Goal: Book appointment/travel/reservation

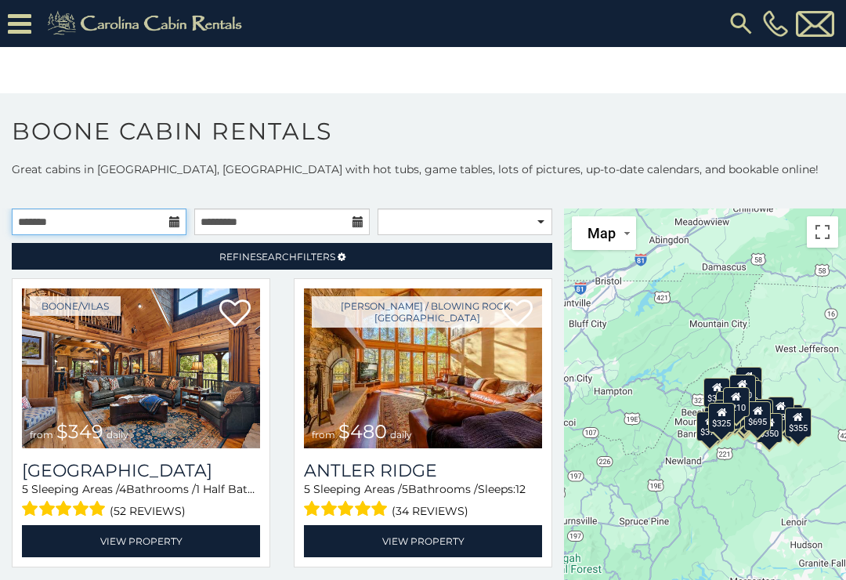
click at [175, 214] on input "text" at bounding box center [99, 221] width 175 height 27
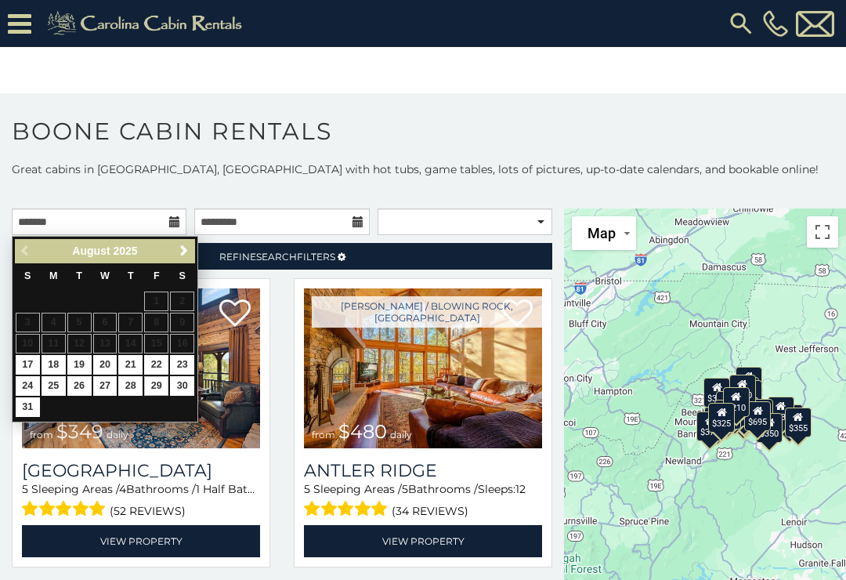
click at [153, 388] on link "29" at bounding box center [156, 386] width 24 height 20
type input "**********"
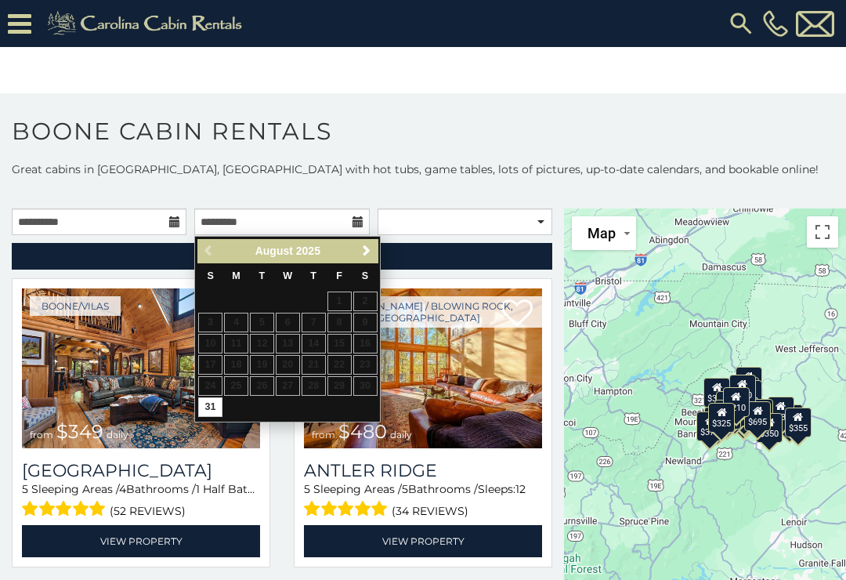
click at [367, 256] on span "Next" at bounding box center [366, 250] width 13 height 13
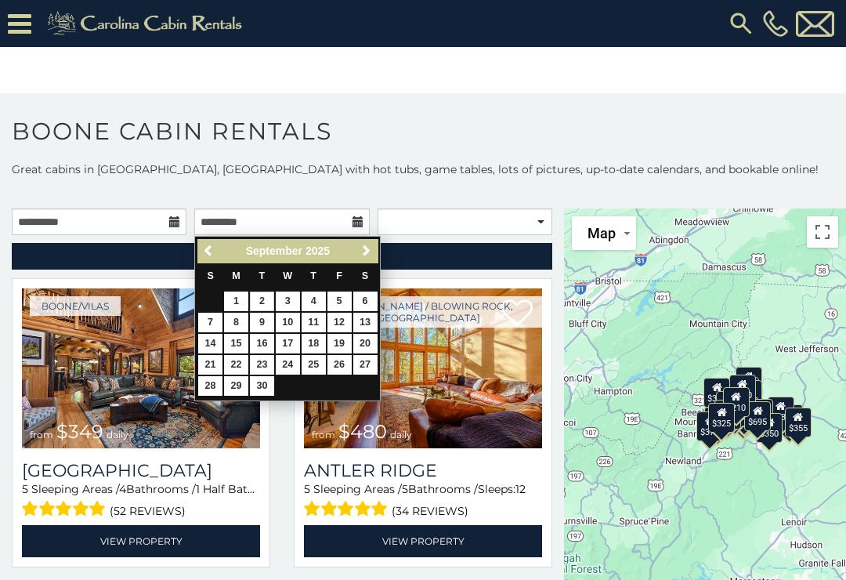
click at [266, 296] on link "2" at bounding box center [262, 301] width 24 height 20
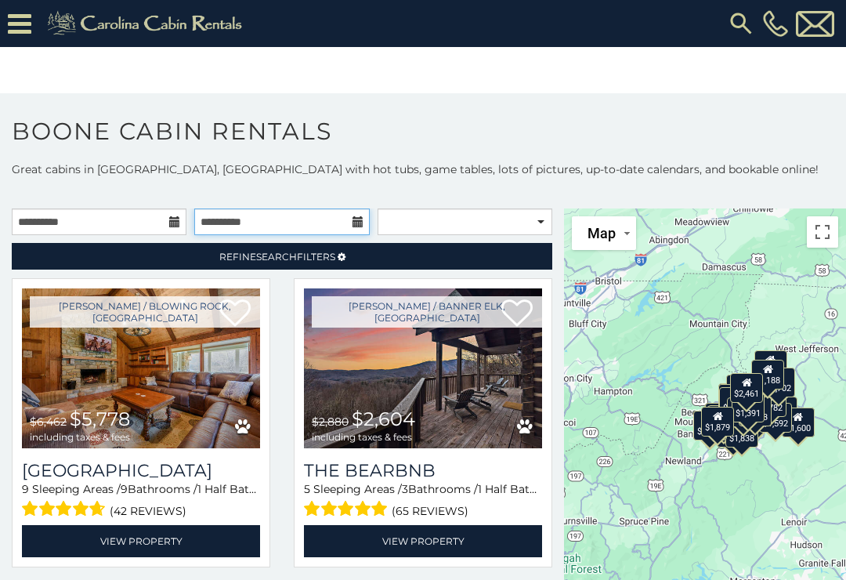
click at [367, 223] on input "**********" at bounding box center [281, 221] width 175 height 27
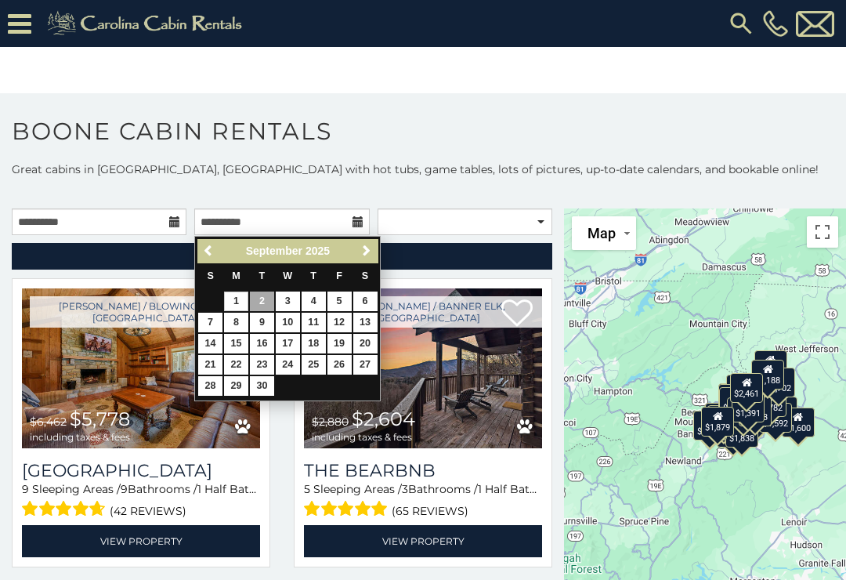
click at [242, 298] on link "1" at bounding box center [236, 301] width 24 height 20
type input "**********"
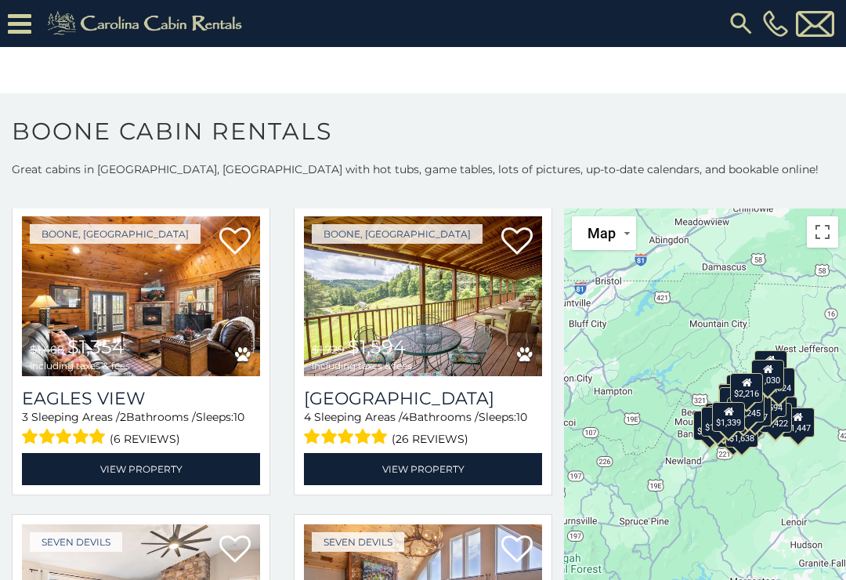
scroll to position [2847, 0]
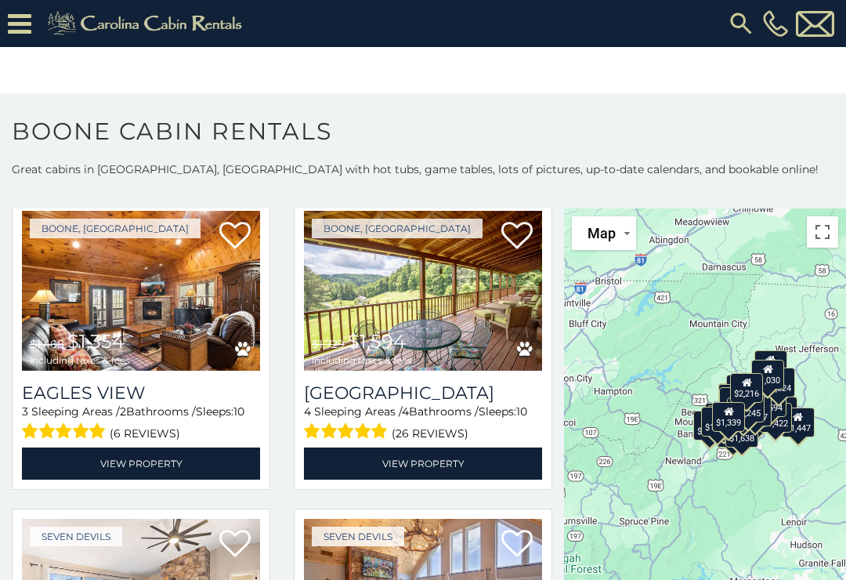
click at [458, 334] on img at bounding box center [423, 291] width 238 height 160
click at [432, 468] on link "View Property" at bounding box center [423, 463] width 238 height 32
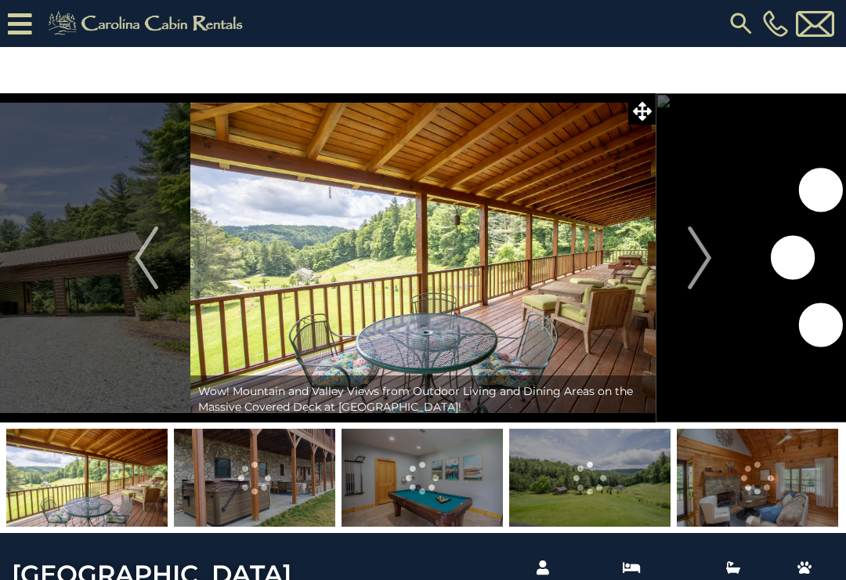
click at [696, 269] on img "Next" at bounding box center [699, 257] width 23 height 63
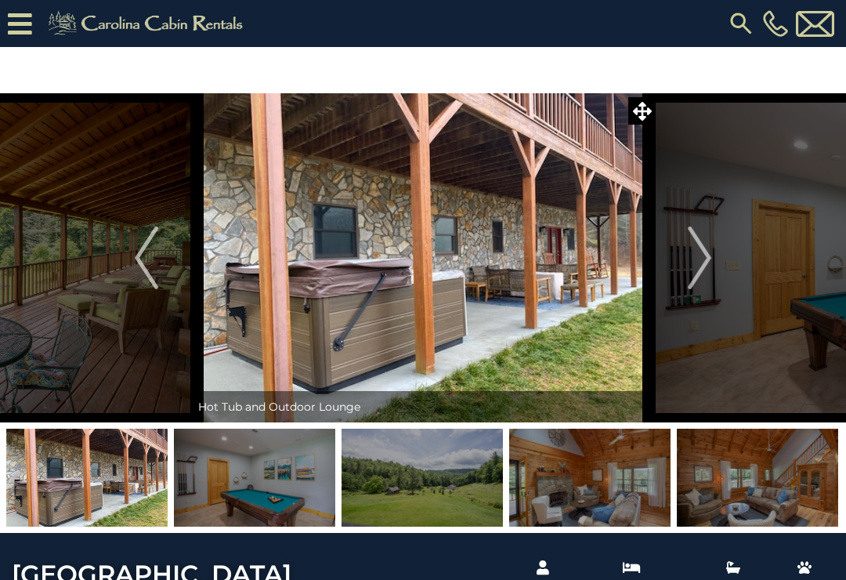
click at [699, 274] on img "Next" at bounding box center [699, 257] width 23 height 63
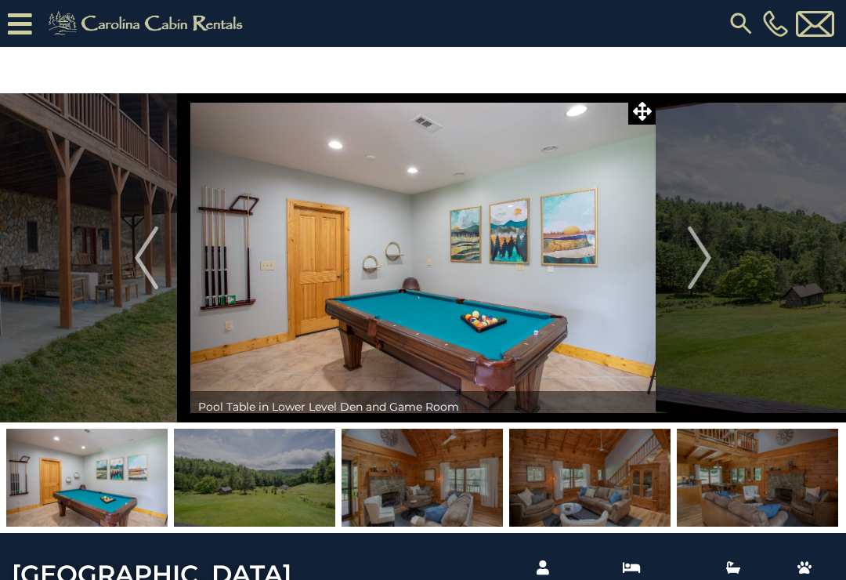
click at [692, 269] on img "Next" at bounding box center [699, 257] width 23 height 63
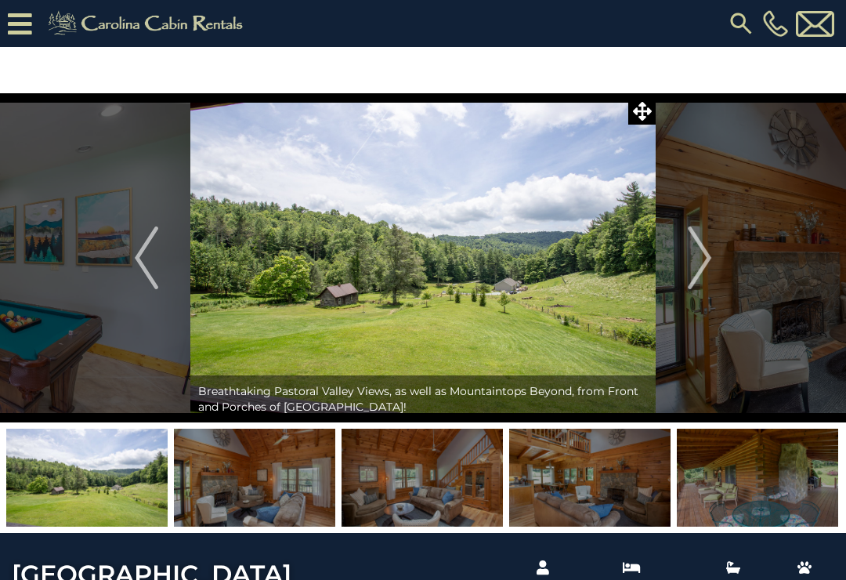
click at [690, 274] on img "Next" at bounding box center [699, 257] width 23 height 63
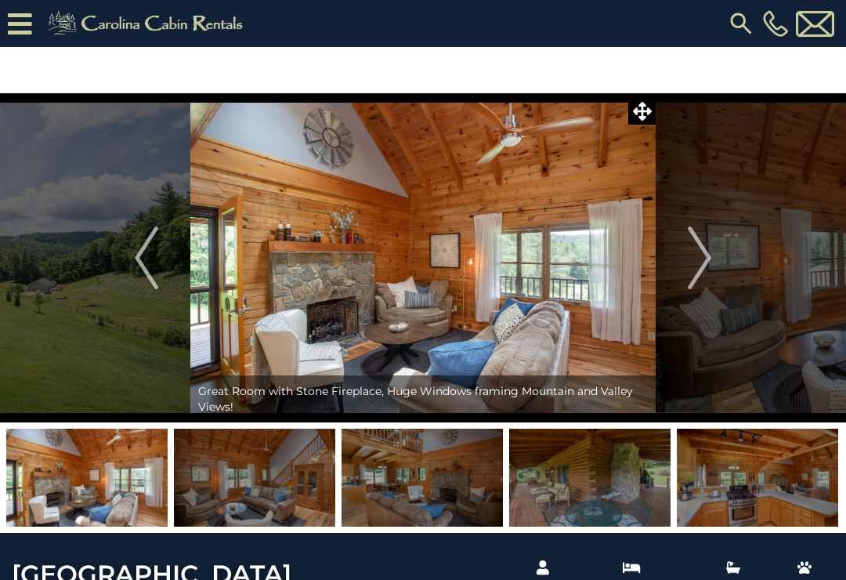
click at [696, 277] on img "Next" at bounding box center [699, 257] width 23 height 63
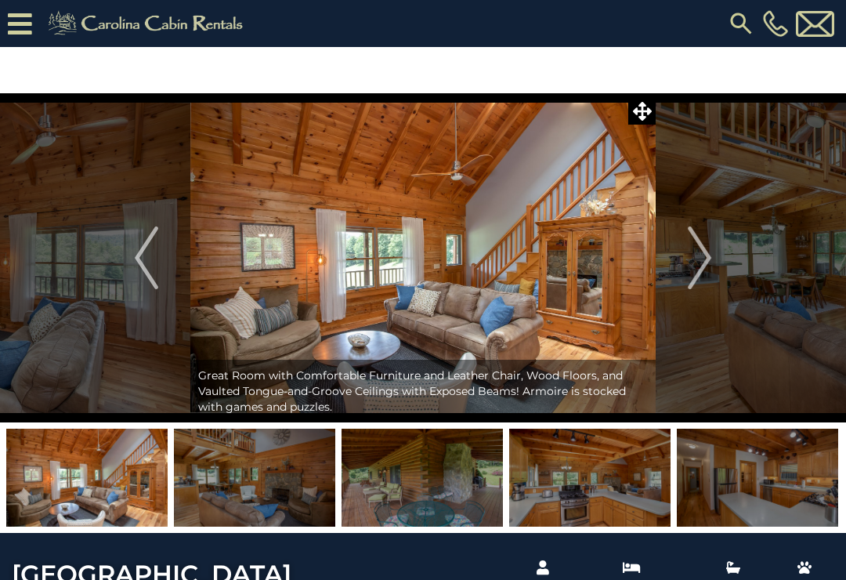
click at [691, 273] on img "Next" at bounding box center [699, 257] width 23 height 63
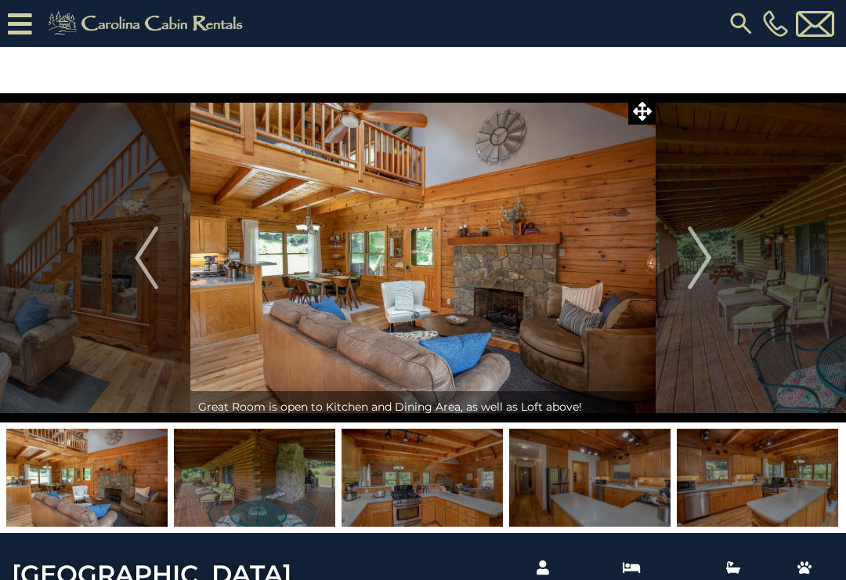
click at [700, 276] on img "Next" at bounding box center [699, 257] width 23 height 63
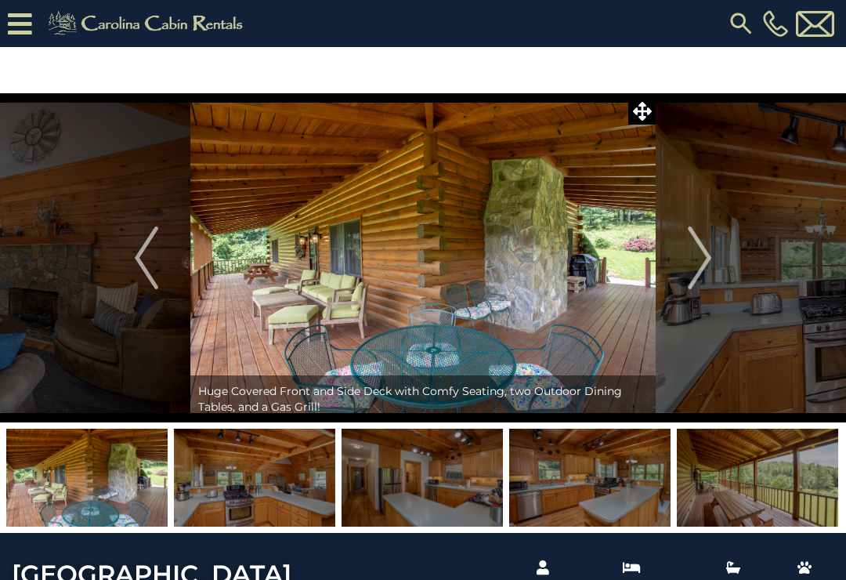
click at [696, 265] on img "Next" at bounding box center [699, 257] width 23 height 63
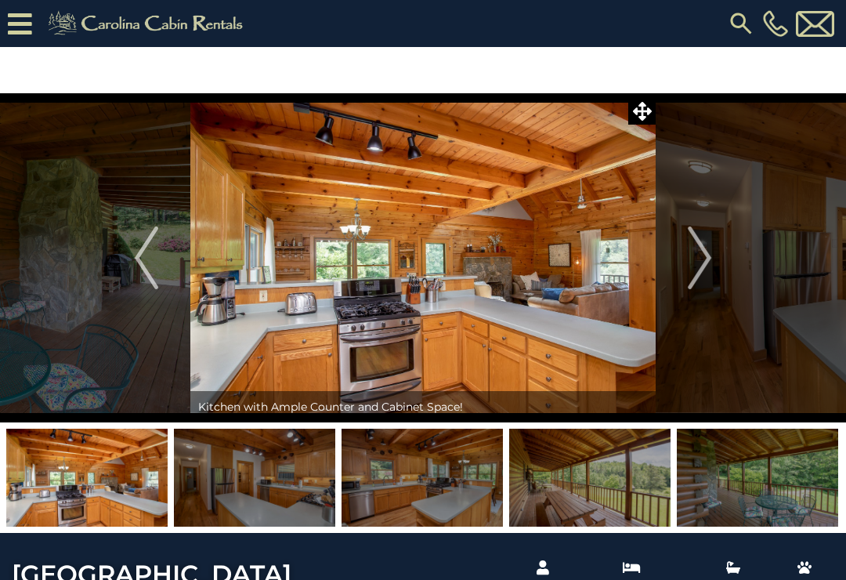
click at [696, 266] on img "Next" at bounding box center [699, 257] width 23 height 63
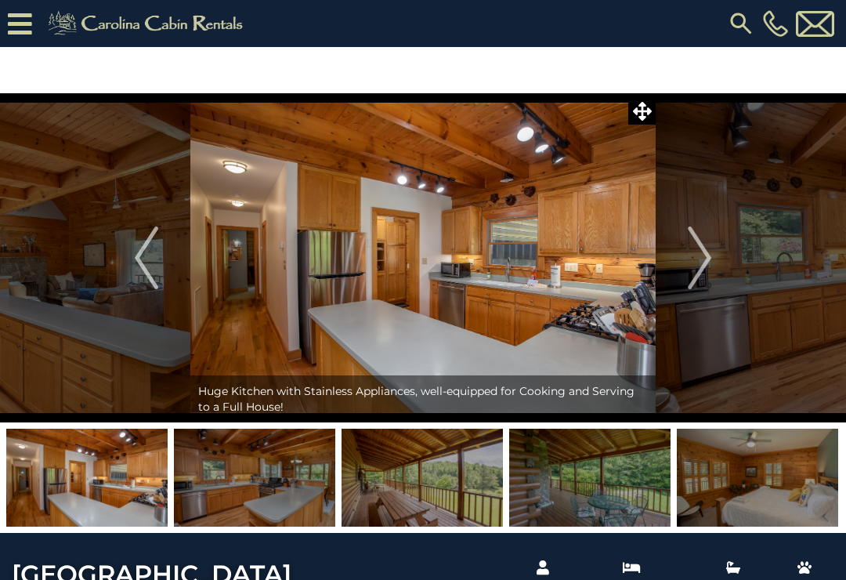
click at [694, 265] on img "Next" at bounding box center [699, 257] width 23 height 63
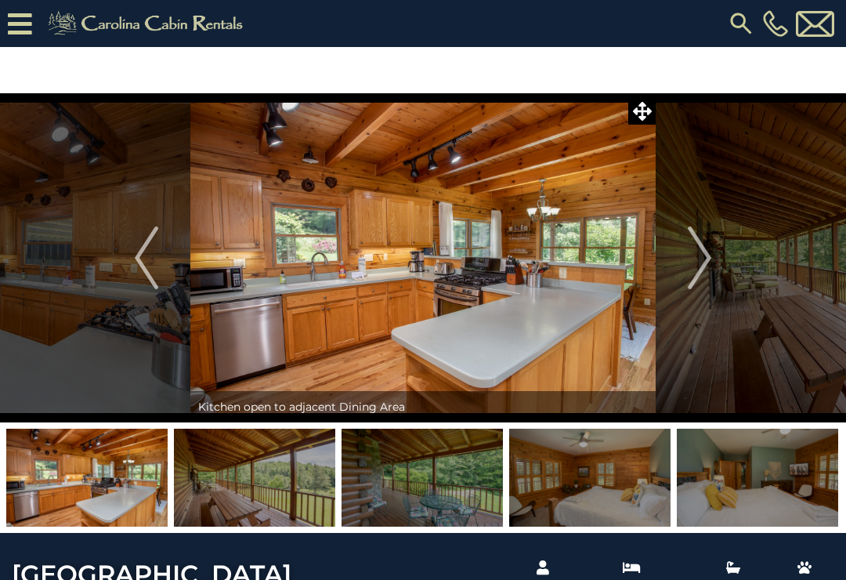
click at [701, 271] on img "Next" at bounding box center [699, 257] width 23 height 63
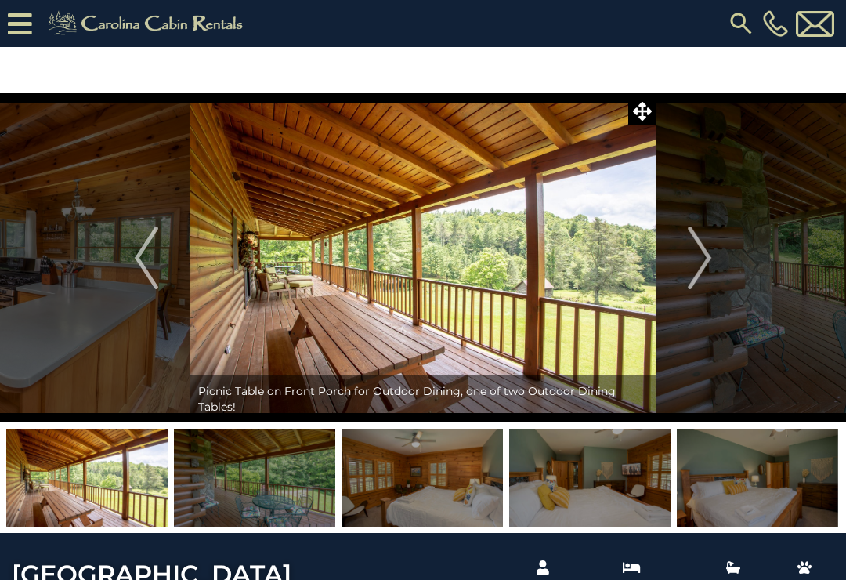
click at [694, 276] on img "Next" at bounding box center [699, 257] width 23 height 63
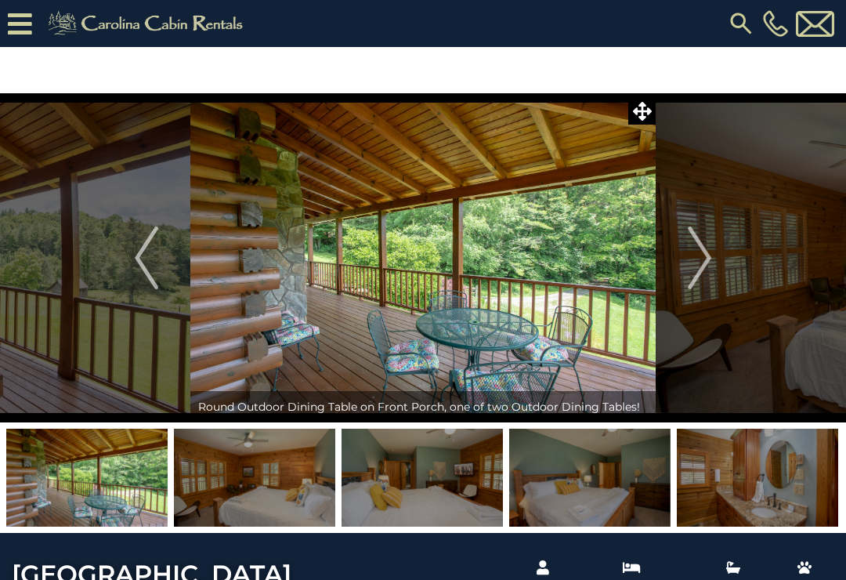
click at [702, 269] on img "Next" at bounding box center [699, 257] width 23 height 63
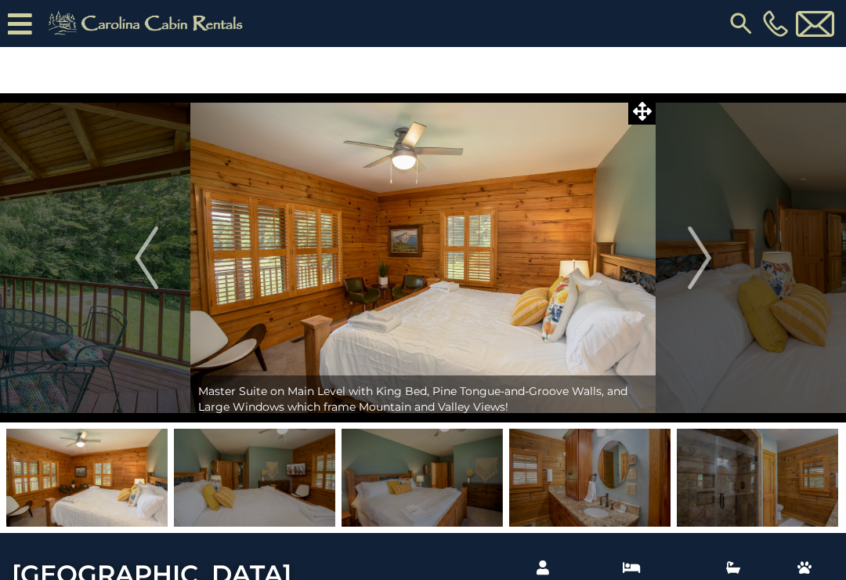
click at [699, 267] on img "Next" at bounding box center [699, 257] width 23 height 63
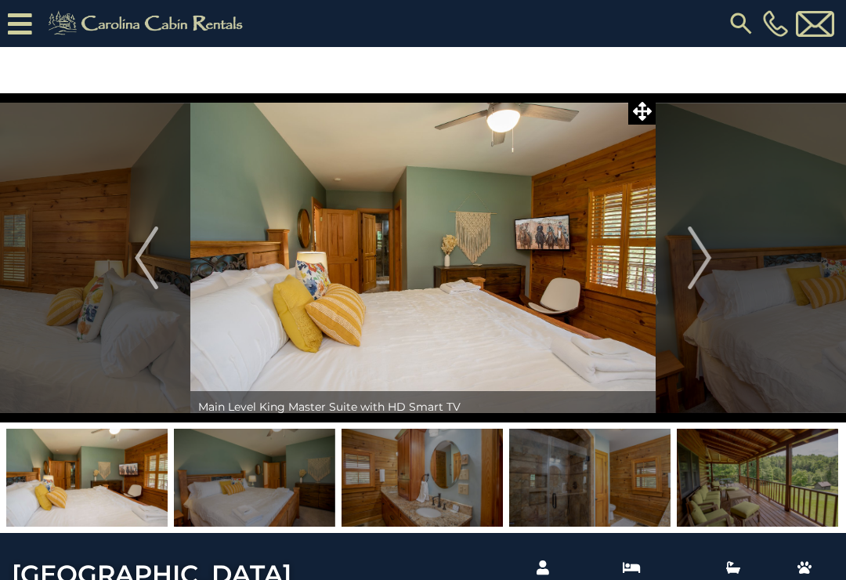
click at [698, 267] on img "Next" at bounding box center [699, 257] width 23 height 63
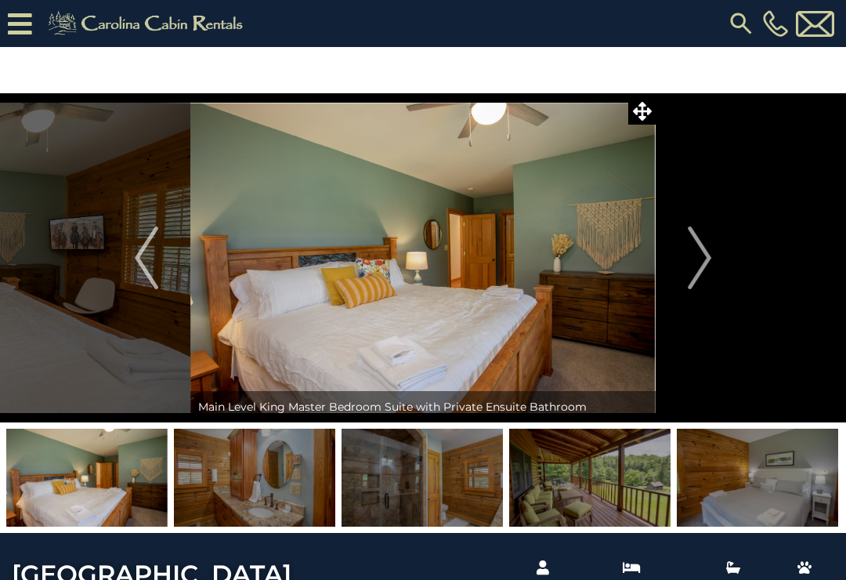
click at [702, 266] on img "Next" at bounding box center [699, 257] width 23 height 63
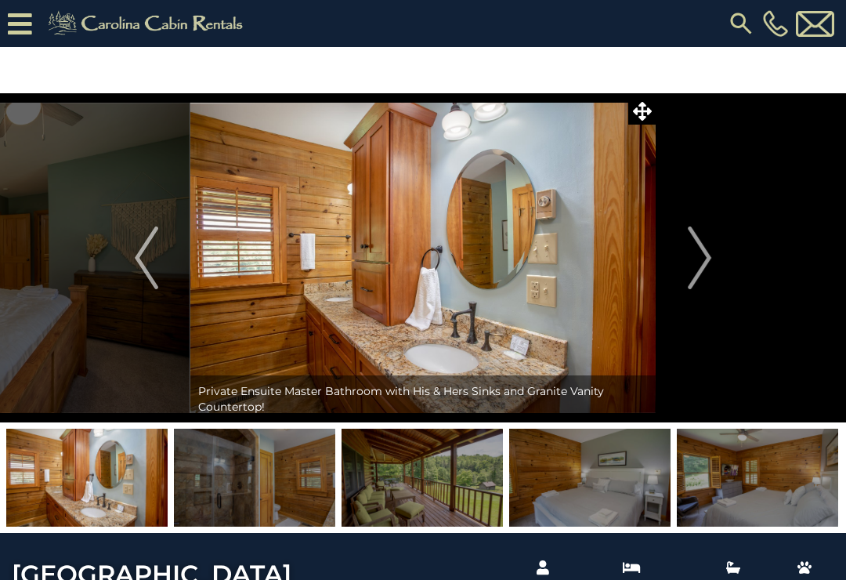
click at [696, 267] on img "Next" at bounding box center [699, 257] width 23 height 63
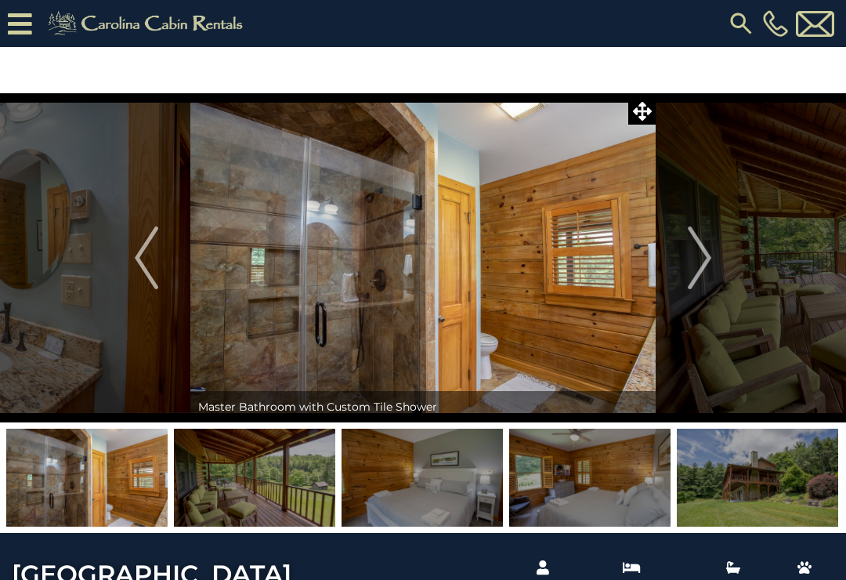
click at [694, 277] on img "Next" at bounding box center [699, 257] width 23 height 63
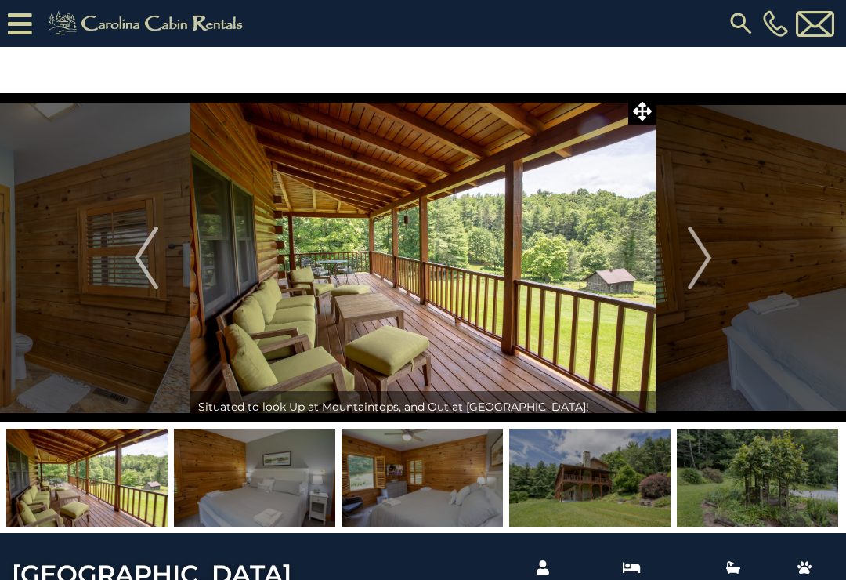
click at [700, 274] on img "Next" at bounding box center [699, 257] width 23 height 63
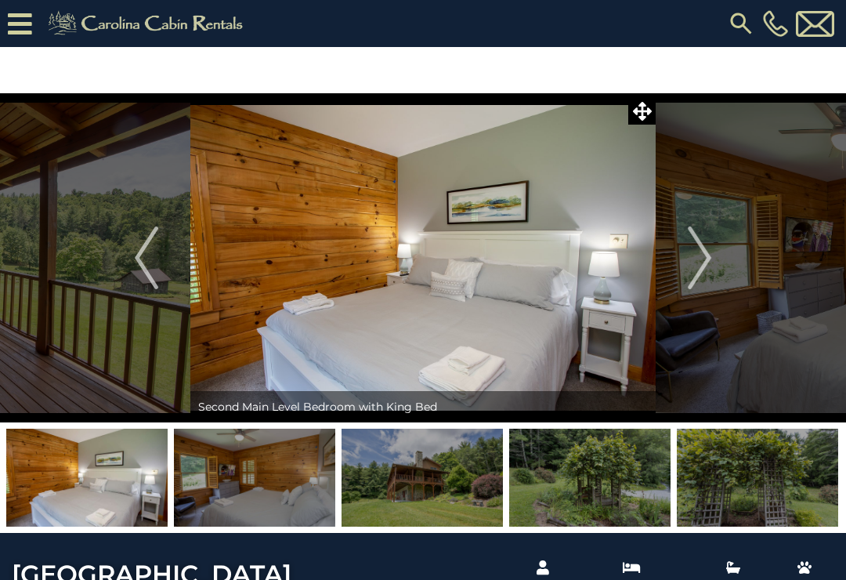
click at [702, 269] on img "Next" at bounding box center [699, 257] width 23 height 63
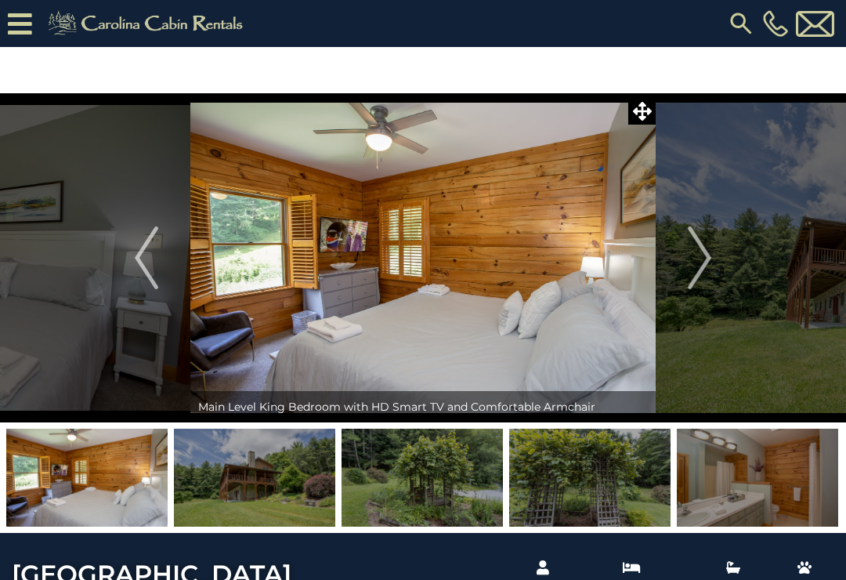
click at [697, 282] on img "Next" at bounding box center [699, 257] width 23 height 63
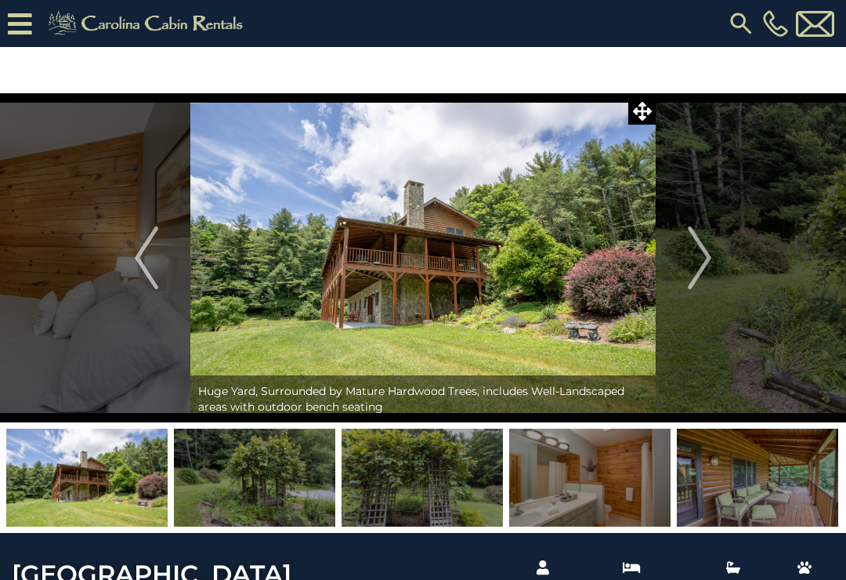
click at [702, 270] on img "Next" at bounding box center [699, 257] width 23 height 63
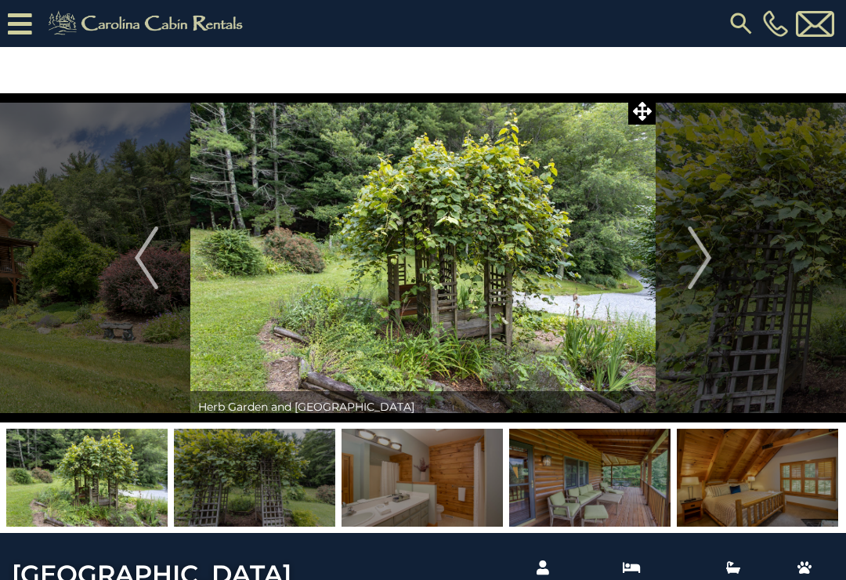
click at [681, 280] on button "Next" at bounding box center [700, 257] width 88 height 329
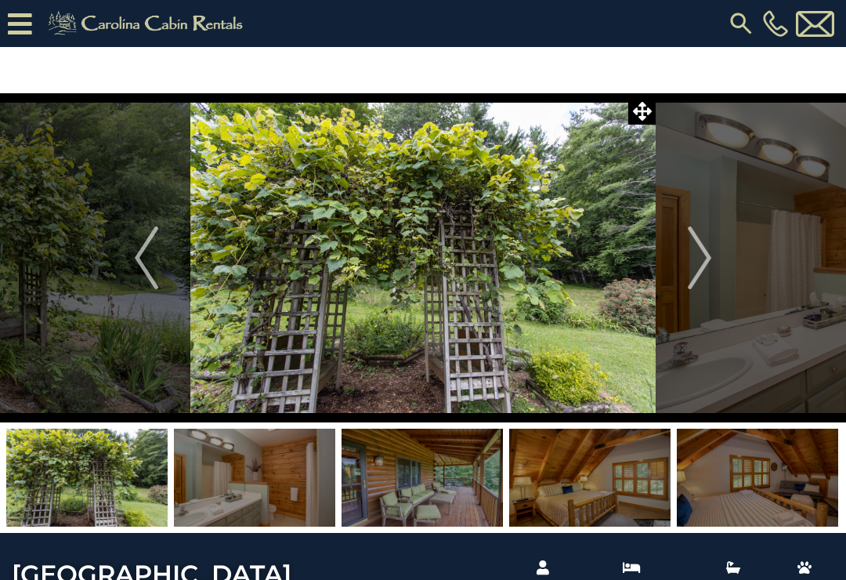
click at [679, 277] on button "Next" at bounding box center [700, 257] width 88 height 329
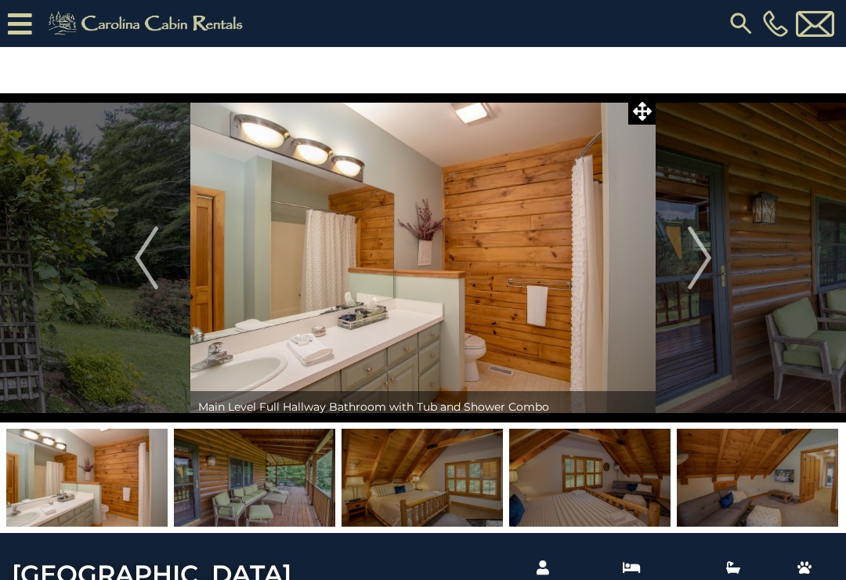
click at [702, 270] on img "Next" at bounding box center [699, 257] width 23 height 63
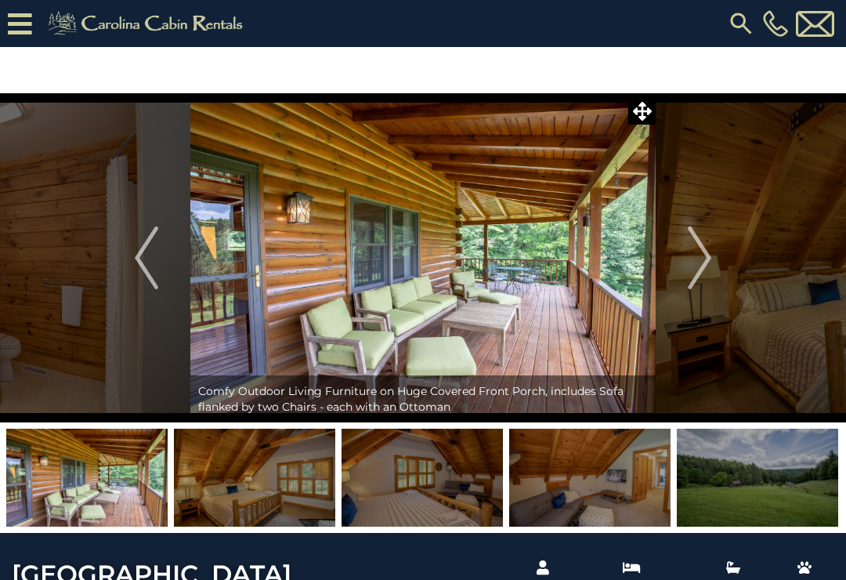
click at [697, 269] on img "Next" at bounding box center [699, 257] width 23 height 63
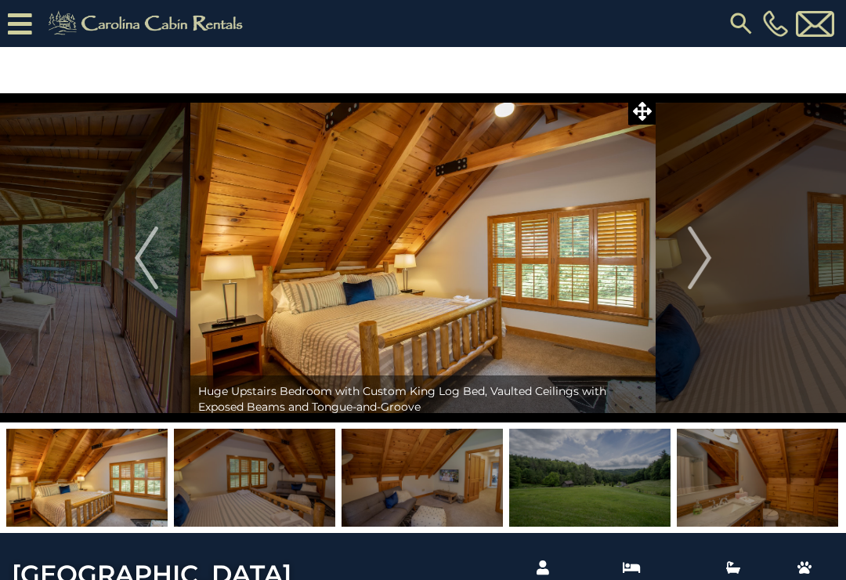
click at [696, 269] on img "Next" at bounding box center [699, 257] width 23 height 63
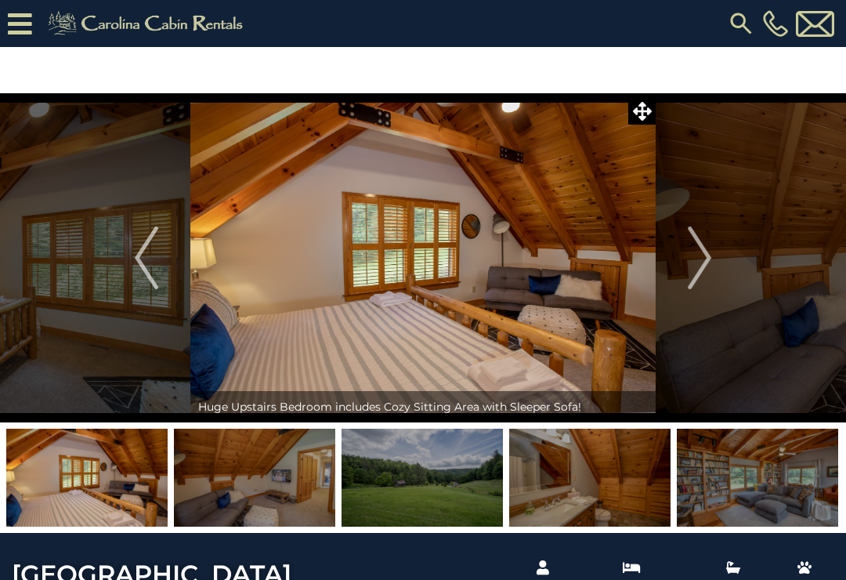
click at [685, 269] on button "Next" at bounding box center [700, 257] width 88 height 329
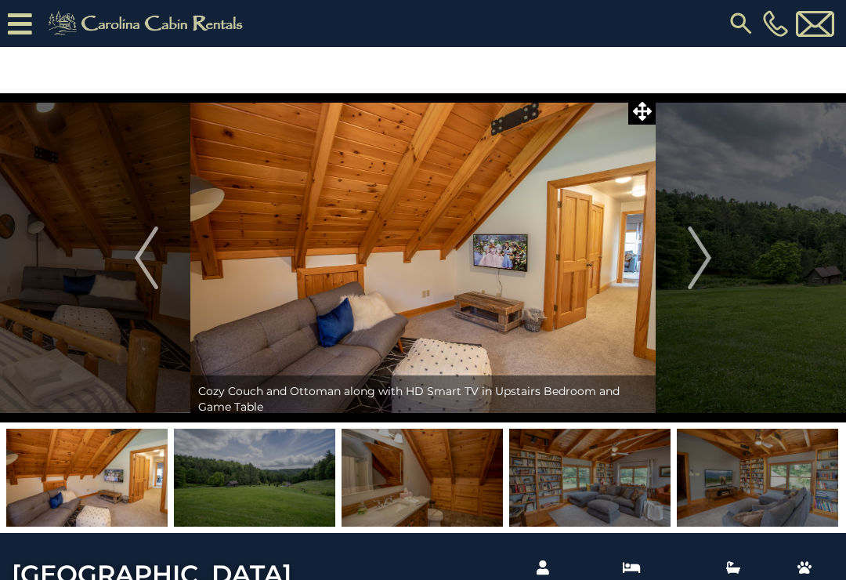
click at [688, 264] on img "Next" at bounding box center [699, 257] width 23 height 63
